Goal: Task Accomplishment & Management: Manage account settings

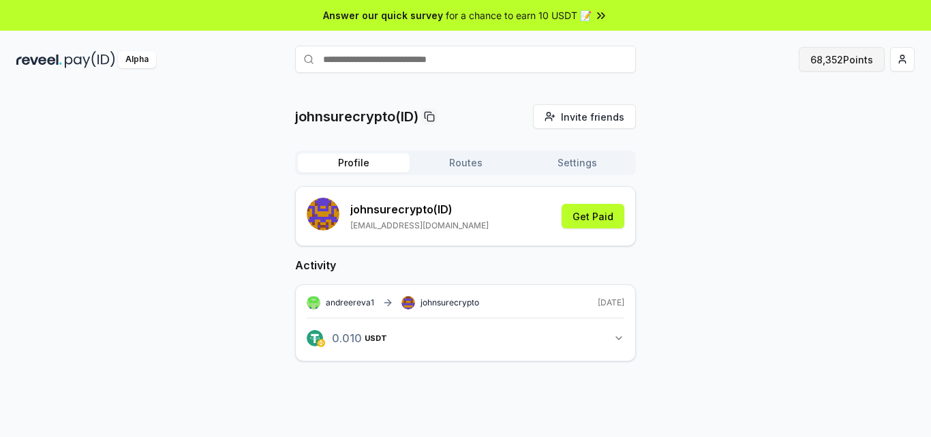
click at [834, 62] on button "68,352 Points" at bounding box center [842, 59] width 86 height 25
